Goal: Transaction & Acquisition: Subscribe to service/newsletter

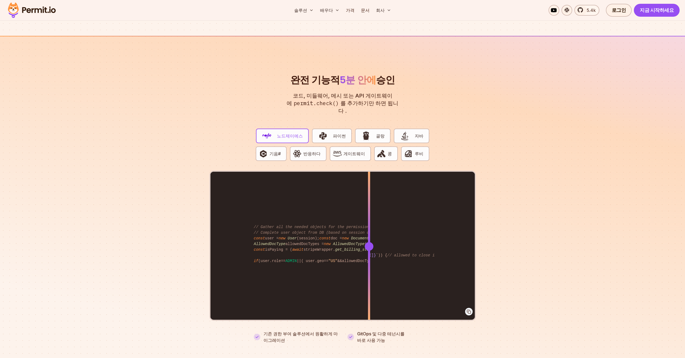
scroll to position [970, 0]
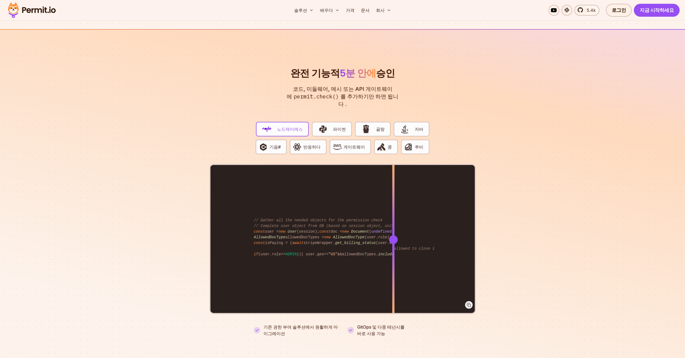
drag, startPoint x: 369, startPoint y: 229, endPoint x: 396, endPoint y: 262, distance: 41.7
click at [393, 261] on div at bounding box center [393, 239] width 2 height 149
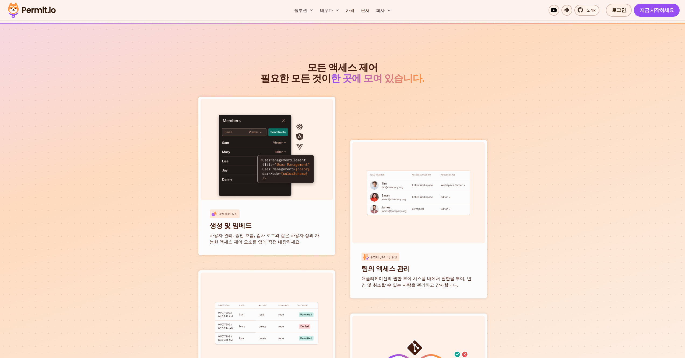
scroll to position [1901, 0]
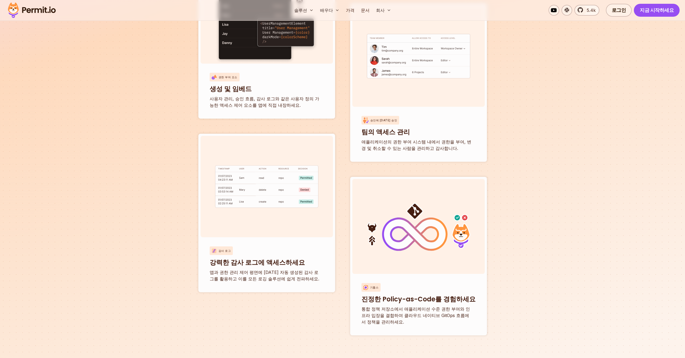
click at [103, 230] on section "모든 액세스 제어 필요한 모든 것이 한 곳에 모여 있습니다. 권한 부여 요소 생성 및 임베드 사용자 관리, 승인 흐름, 감사 로그와 같은 사용…" at bounding box center [342, 124] width 685 height 474
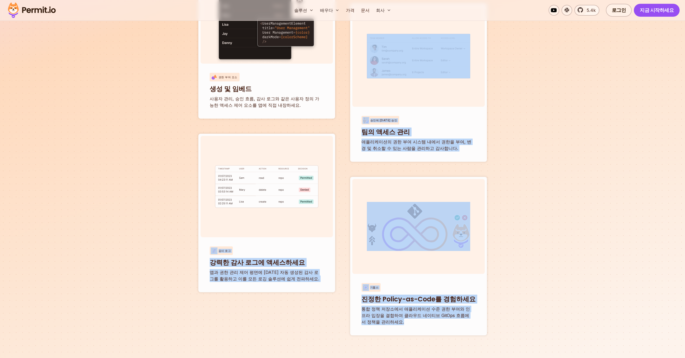
drag, startPoint x: 525, startPoint y: 291, endPoint x: 130, endPoint y: 174, distance: 412.1
click at [269, 200] on section "모든 액세스 제어 필요한 모든 것이 한 곳에 모여 있습니다. 권한 부여 요소 생성 및 임베드 사용자 관리, 승인 흐름, 감사 로그와 같은 사용…" at bounding box center [342, 124] width 685 height 474
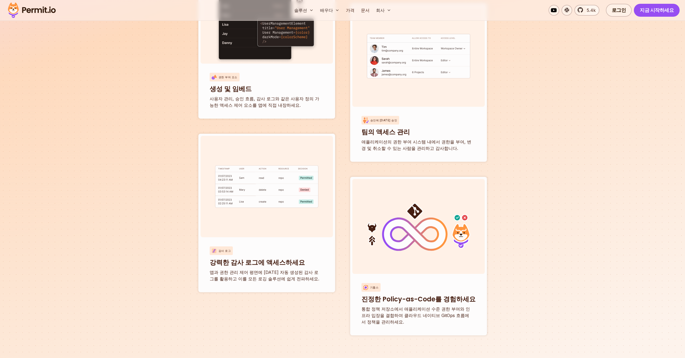
click at [79, 177] on section "모든 액세스 제어 필요한 모든 것이 한 곳에 모여 있습니다. 권한 부여 요소 생성 및 임베드 사용자 관리, 승인 흐름, 감사 로그와 같은 사용…" at bounding box center [342, 124] width 685 height 474
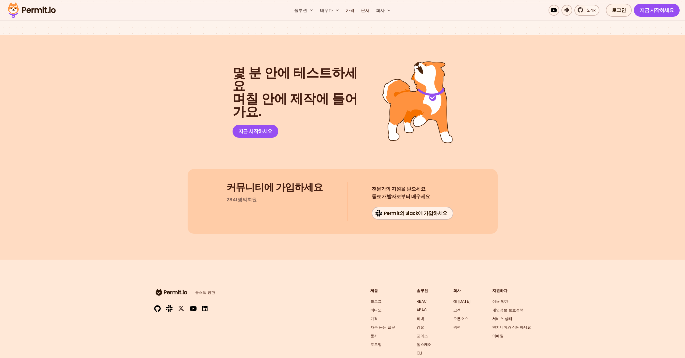
scroll to position [2748, 0]
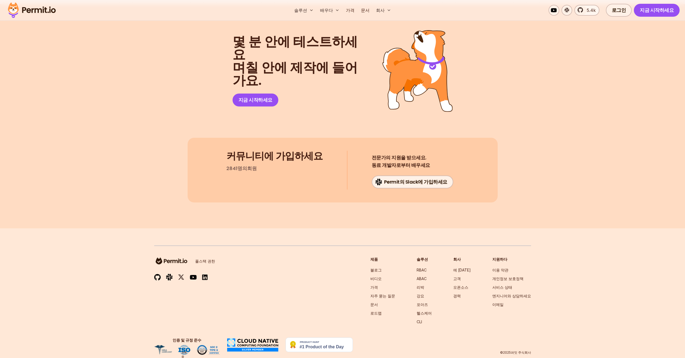
click at [146, 126] on section "몇 분 안에 테스트하세요 며칠 안에 제작에 들어가요. 지금 시작하세요 커뮤니티에 가입하세요 2841명의 회원 전문가의 지원을 받으세요. 동료 …" at bounding box center [342, 116] width 685 height 224
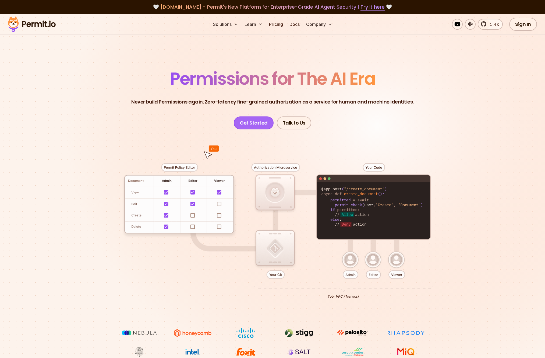
click at [250, 124] on link "Get Started" at bounding box center [254, 122] width 40 height 13
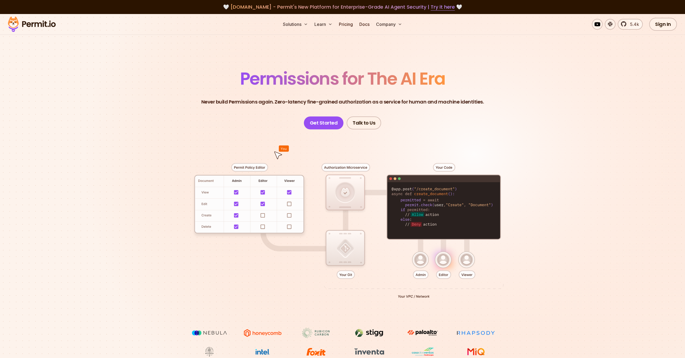
click at [230, 50] on section "Permissions for The AI Era Never build Permissions again. Zero-latency fine-gra…" at bounding box center [342, 191] width 685 height 355
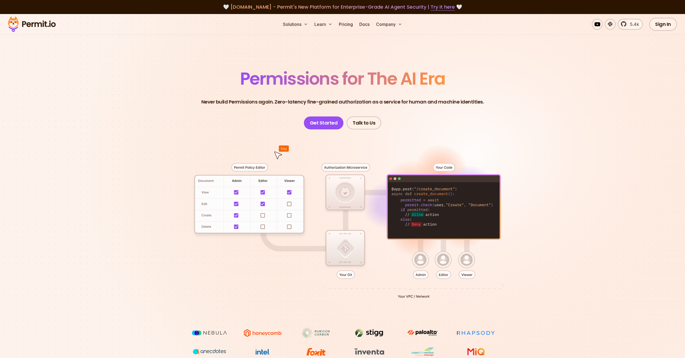
click at [210, 98] on p "Never build Permissions again. Zero-latency fine-grained authorization as a ser…" at bounding box center [342, 102] width 283 height 8
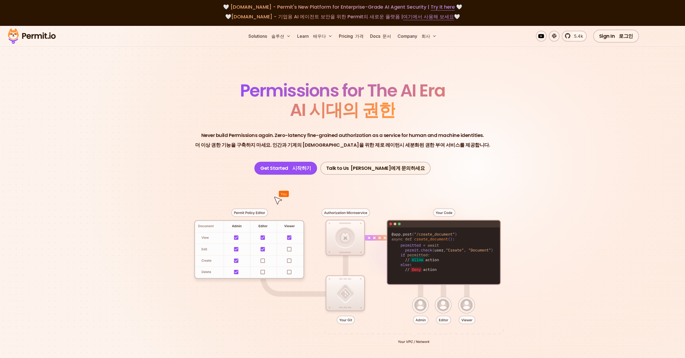
click at [302, 145] on font "더 이상 권한 기능을 구축하지 마세요. 인간과 기계의 신원을 위한 제로 레이턴시 세분화된 권한 부여 서비스를 제공합니다." at bounding box center [342, 144] width 295 height 7
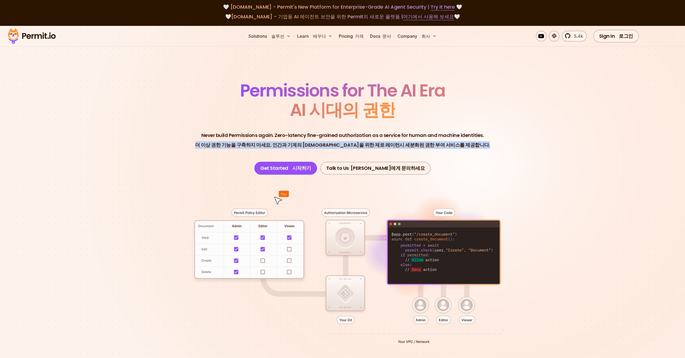
click at [302, 145] on font "더 이상 권한 기능을 구축하지 마세요. 인간과 기계의 신원을 위한 제로 레이턴시 세분화된 권한 부여 서비스를 제공합니다." at bounding box center [342, 144] width 295 height 7
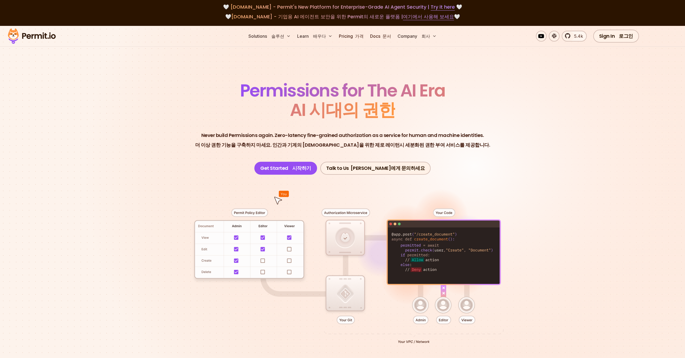
click at [255, 155] on header "Permissions for The AI Era AI 시대의 권한 Never build Permissions again. Zero-latenc…" at bounding box center [342, 128] width 377 height 93
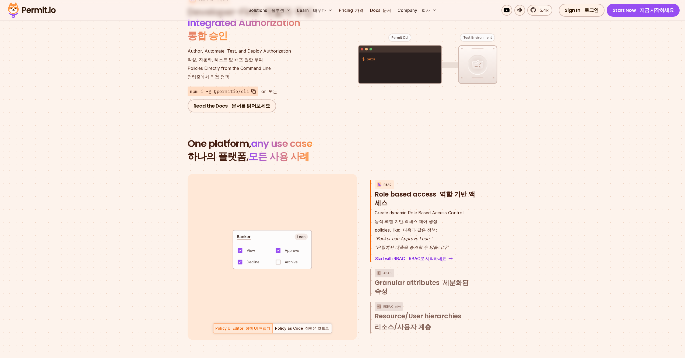
scroll to position [921, 0]
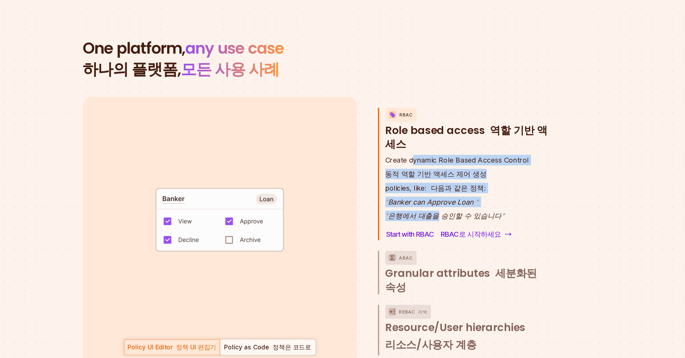
drag, startPoint x: 402, startPoint y: 186, endPoint x: 387, endPoint y: 144, distance: 44.6
click at [388, 145] on div "RBAC Role based access 역할 기반 액세스 Create dynamic Role Based Access Control 동적 역할…" at bounding box center [422, 167] width 105 height 82
click at [387, 144] on h3 "RBAC Role based access 역할 기반 액세스" at bounding box center [425, 139] width 100 height 27
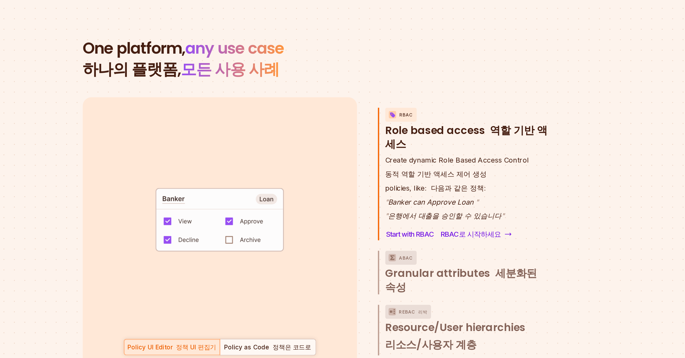
click at [400, 181] on p "" Banker can Approve Loan " " 은행에서 대출을 승인할 수 있습니다 "" at bounding box center [419, 189] width 89 height 17
copy p "" Banker can Approve Loan ""
click at [309, 271] on div "Policy as Code 정책은 코드로" at bounding box center [302, 273] width 55 height 5
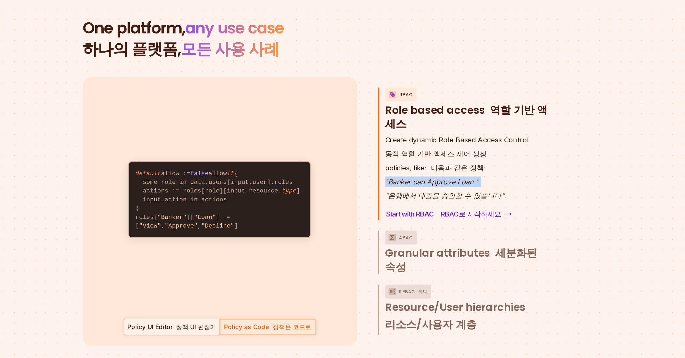
click at [238, 271] on div "Policy UI Editor 정책 UI 편집기" at bounding box center [242, 273] width 55 height 5
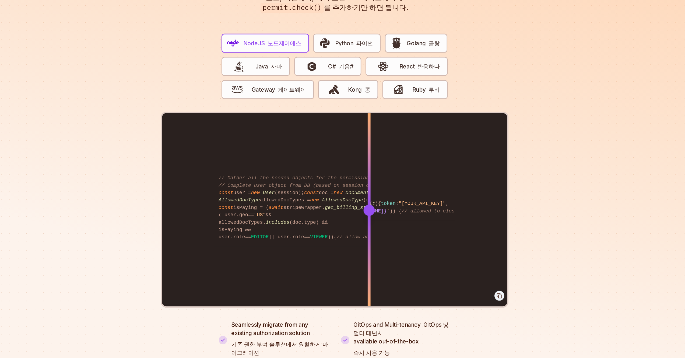
scroll to position [1276, 0]
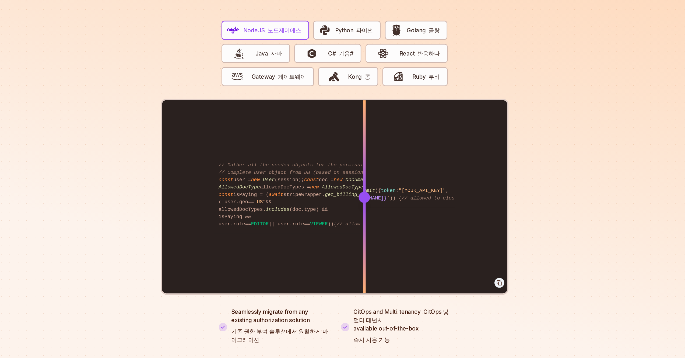
click at [365, 221] on div "import { Permit } from "permitio" ; const permit = new Permit ({ token : "[YOUR…" at bounding box center [343, 234] width 264 height 149
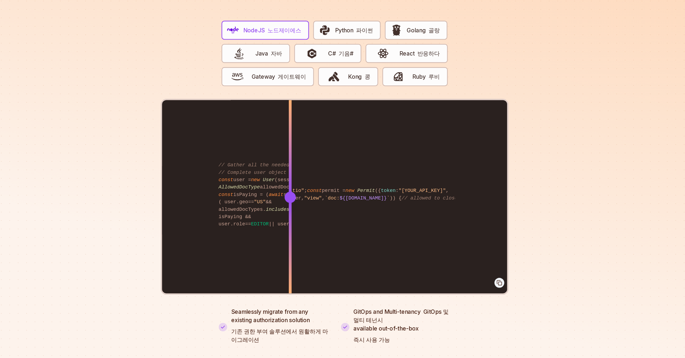
drag, startPoint x: 366, startPoint y: 229, endPoint x: 309, endPoint y: 207, distance: 61.6
click at [309, 207] on div at bounding box center [308, 234] width 2 height 149
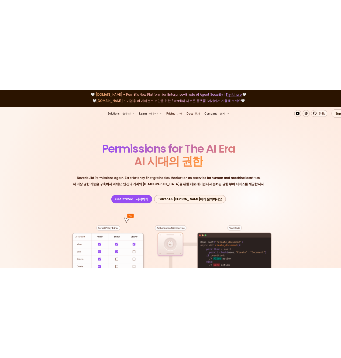
scroll to position [0, 0]
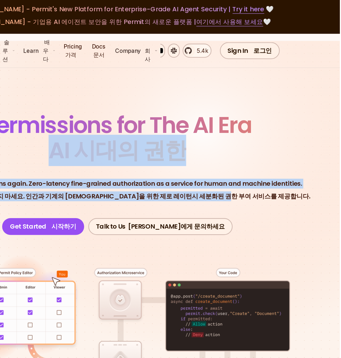
drag, startPoint x: 187, startPoint y: 133, endPoint x: 201, endPoint y: 117, distance: 20.6
click at [118, 114] on header "Permissions for The AI Era AI 시대의 권한 Never build Permissions again. Zero-latenc…" at bounding box center [170, 133] width 315 height 93
click at [209, 108] on font "AI 시대의 권한" at bounding box center [171, 115] width 106 height 24
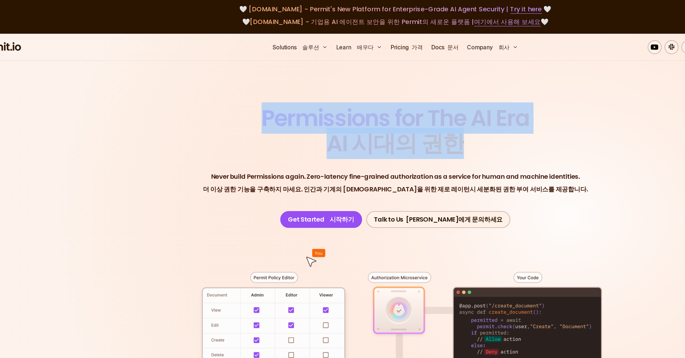
drag, startPoint x: 237, startPoint y: 82, endPoint x: 435, endPoint y: 142, distance: 207.1
click at [381, 130] on section "Permissions for The AI Era AI 시대의 권한 Never build Permissions again. Zero-latenc…" at bounding box center [342, 220] width 685 height 389
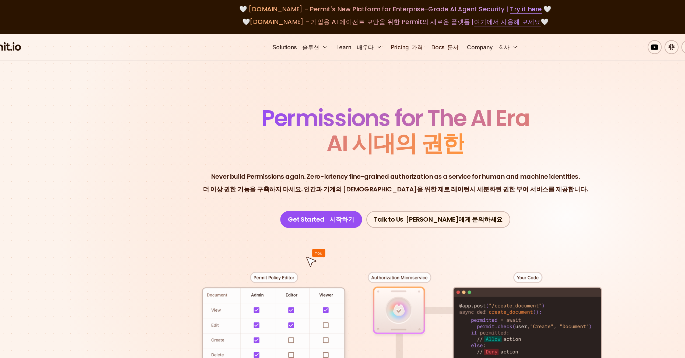
click at [435, 142] on font "더 이상 권한 기능을 구축하지 마세요. 인간과 기계의 신원을 위한 제로 레이턴시 세분화된 권한 부여 서비스를 제공합니다." at bounding box center [342, 144] width 295 height 7
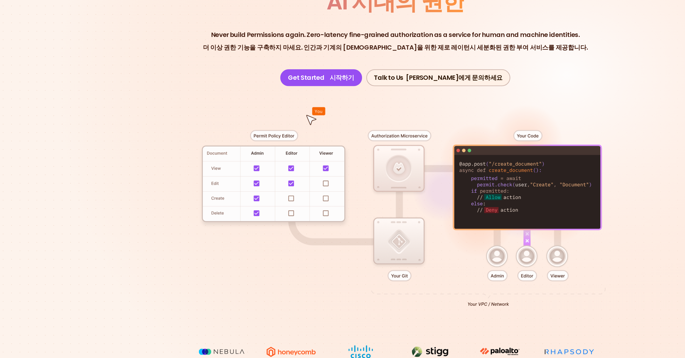
scroll to position [29, 0]
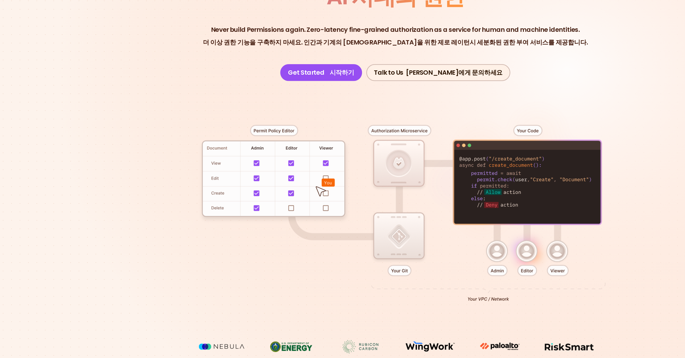
drag, startPoint x: 494, startPoint y: 222, endPoint x: 136, endPoint y: 160, distance: 363.4
click at [136, 160] on section "Permissions for The AI Era AI 시대의 권한 Never build Permissions again. Zero-latenc…" at bounding box center [342, 191] width 685 height 389
drag, startPoint x: 516, startPoint y: 186, endPoint x: 545, endPoint y: 190, distance: 29.1
click at [545, 191] on section "Permissions for The AI Era AI 시대의 권한 Never build Permissions again. Zero-latenc…" at bounding box center [342, 191] width 685 height 389
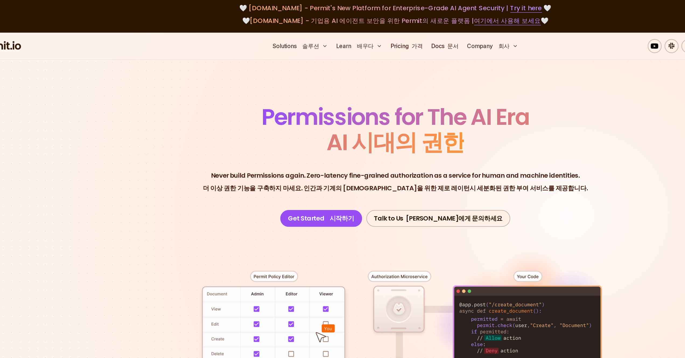
scroll to position [0, 0]
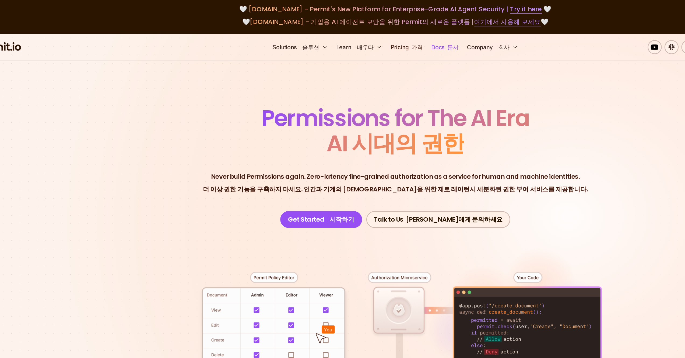
click at [383, 37] on font "문서" at bounding box center [387, 35] width 9 height 5
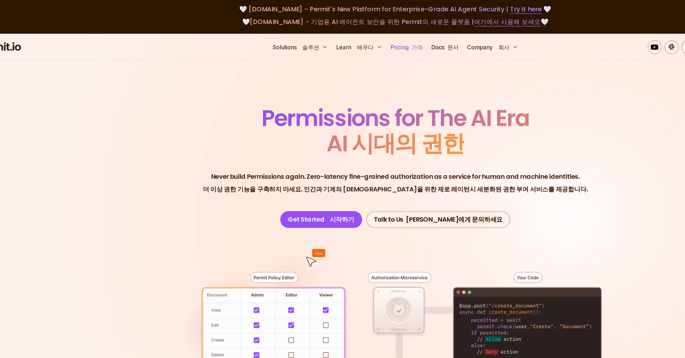
click at [355, 39] on link "Pricing 가격" at bounding box center [351, 36] width 29 height 11
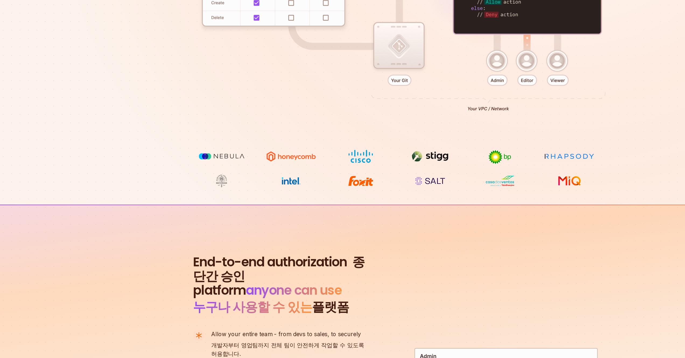
scroll to position [320, 0]
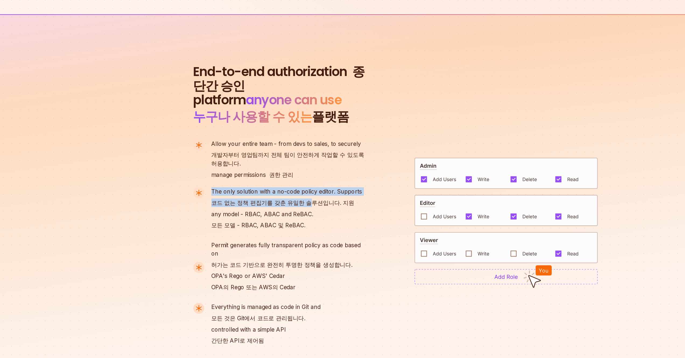
drag, startPoint x: 260, startPoint y: 226, endPoint x: 281, endPoint y: 247, distance: 29.9
click at [270, 240] on ul "Allow your entire team - from devs to sales, to securely 개발자부터 영업팀까지 전체 팀이 안전하게…" at bounding box center [255, 269] width 134 height 159
click at [281, 247] on p "The only solution with a no-code policy editor. Supports 코드 없는 정책 편집기를 갖춘 유일한 솔…" at bounding box center [260, 244] width 116 height 34
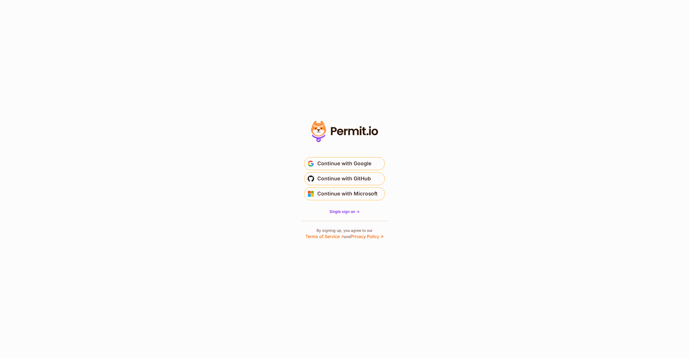
click at [255, 174] on section "* Or" at bounding box center [344, 179] width 689 height 358
click at [354, 181] on span "Continue with GitHub" at bounding box center [344, 178] width 54 height 9
